Goal: Find contact information: Find contact information

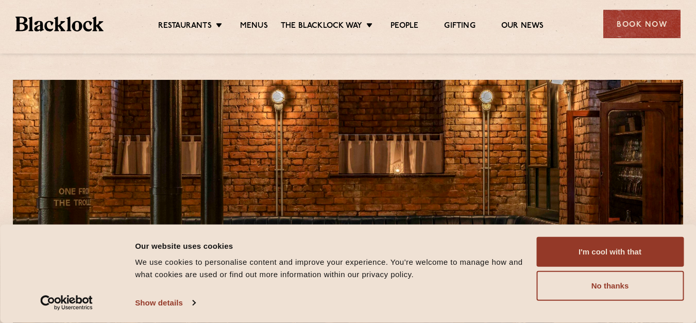
scroll to position [884, 0]
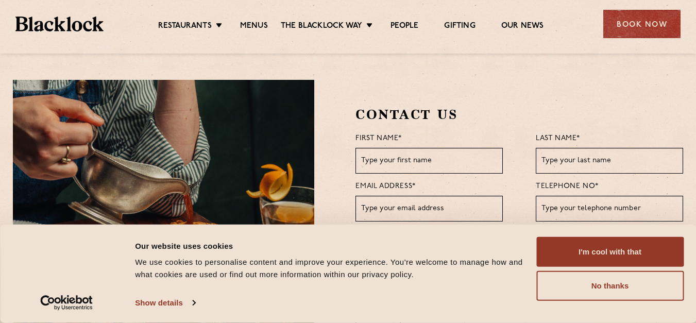
scroll to position [1208, 0]
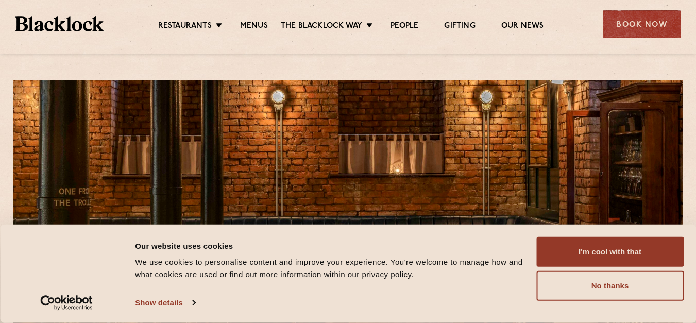
scroll to position [884, 0]
